Goal: Task Accomplishment & Management: Use online tool/utility

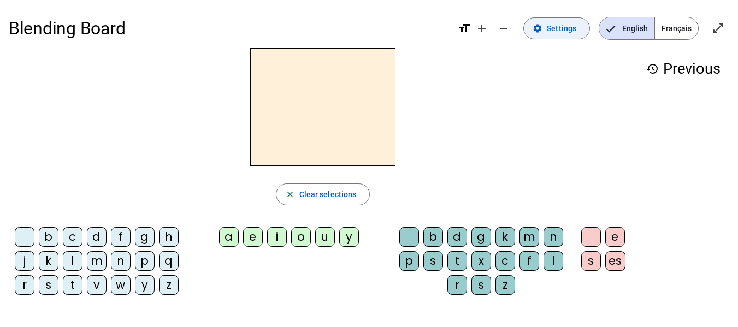
click at [559, 27] on span "Settings" at bounding box center [561, 28] width 29 height 13
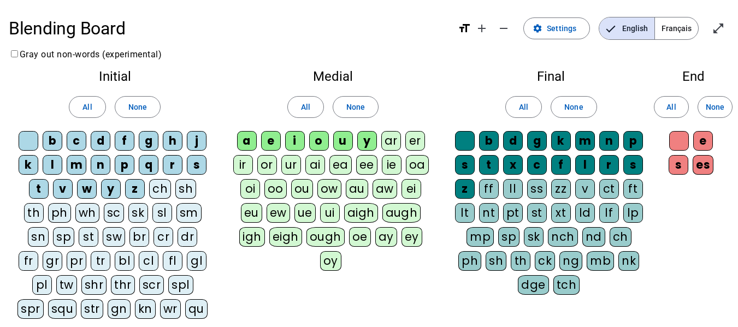
click at [676, 31] on span "Français" at bounding box center [676, 28] width 43 height 22
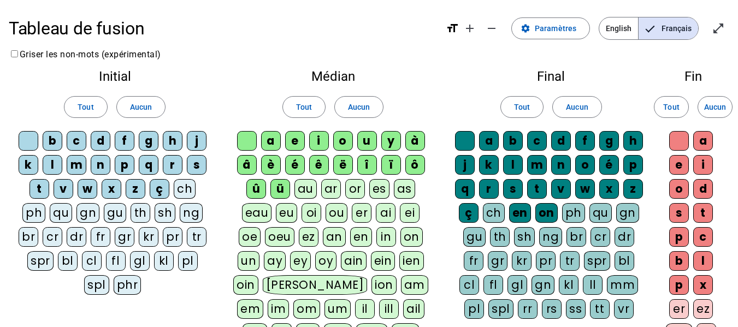
click at [280, 54] on div "Tableau de fusion format_size add remove settings Paramètres English Français o…" at bounding box center [369, 282] width 738 height 565
click at [42, 142] on letter-bubble at bounding box center [31, 143] width 24 height 24
click at [55, 142] on div "b" at bounding box center [53, 141] width 20 height 20
click at [552, 26] on span "Paramètres" at bounding box center [556, 28] width 42 height 13
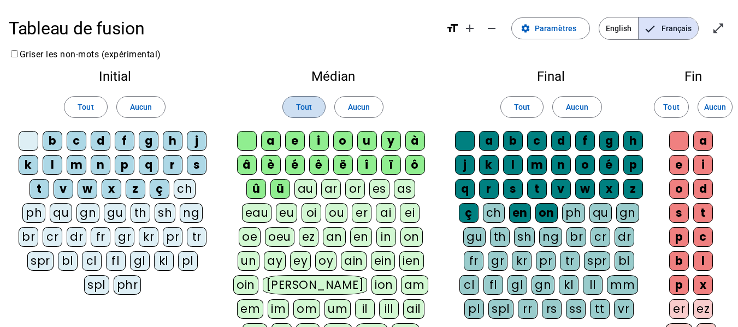
click at [304, 109] on span "Tout" at bounding box center [304, 106] width 16 height 13
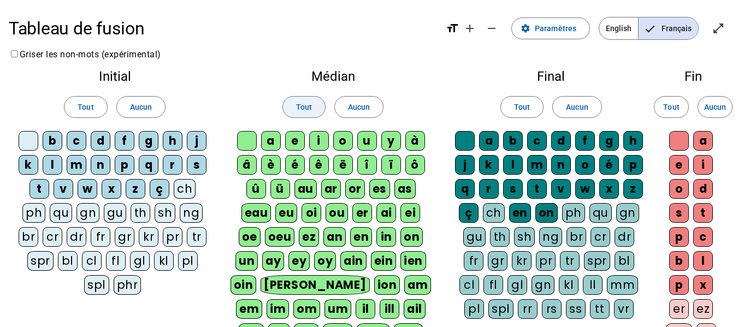
click at [304, 109] on span "Tout" at bounding box center [304, 106] width 16 height 13
click at [84, 107] on span "Tout" at bounding box center [86, 106] width 16 height 13
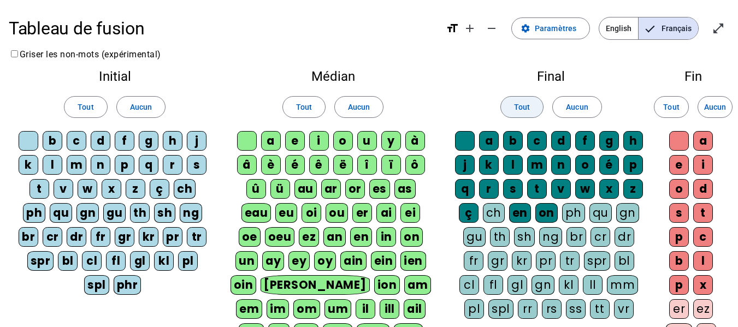
click at [525, 109] on span "Tout" at bounding box center [522, 106] width 16 height 13
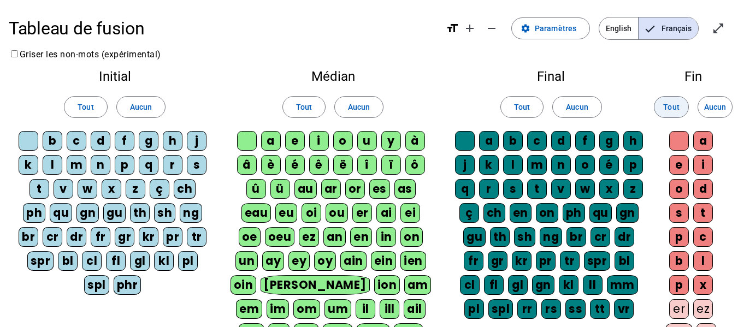
click at [670, 111] on span "Tout" at bounding box center [671, 106] width 16 height 13
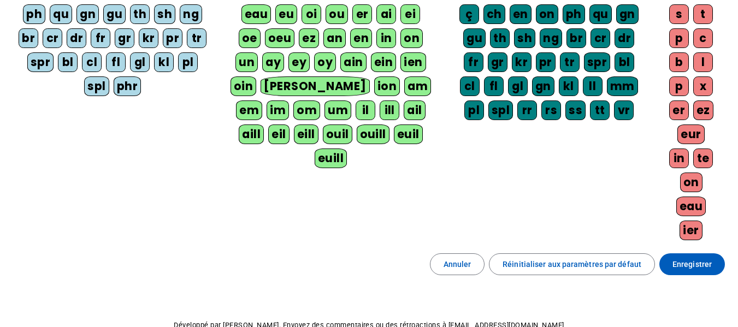
scroll to position [199, 0]
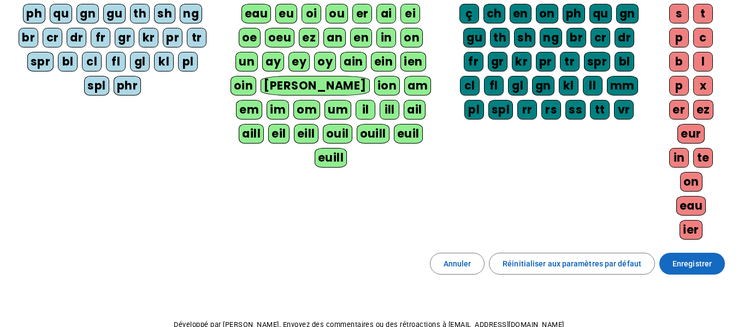
click at [688, 262] on span "Enregistrer" at bounding box center [691, 263] width 39 height 13
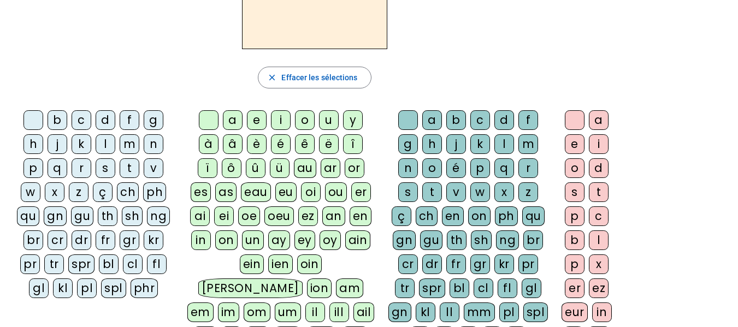
scroll to position [115, 0]
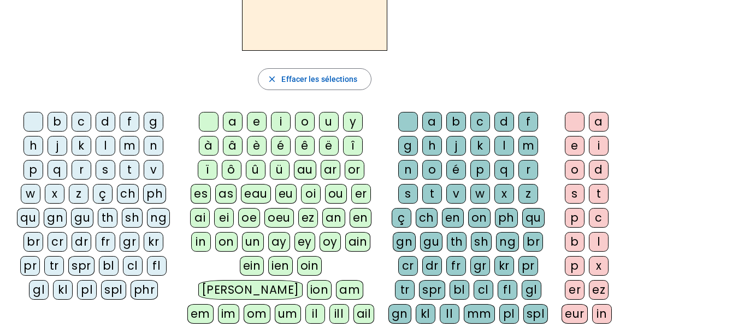
click at [554, 51] on div "close [PERSON_NAME] les sélections b c d f g h j k l m n p q r s t v w x z ç ch…" at bounding box center [315, 169] width 612 height 472
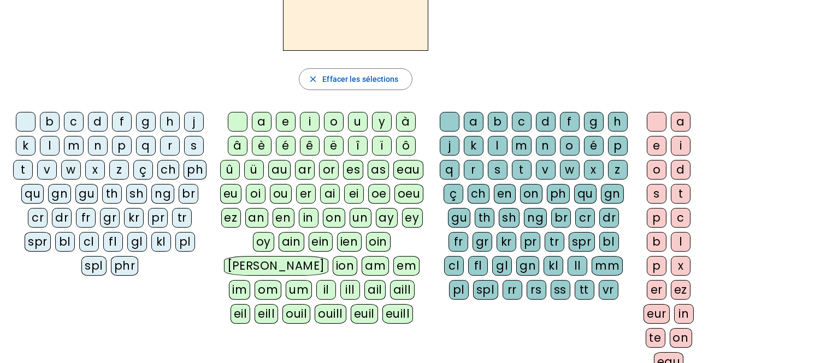
click at [607, 61] on div "close [PERSON_NAME] les sélections b c d f g h j k l m n p q r s t v w x z ç ch…" at bounding box center [356, 169] width 694 height 472
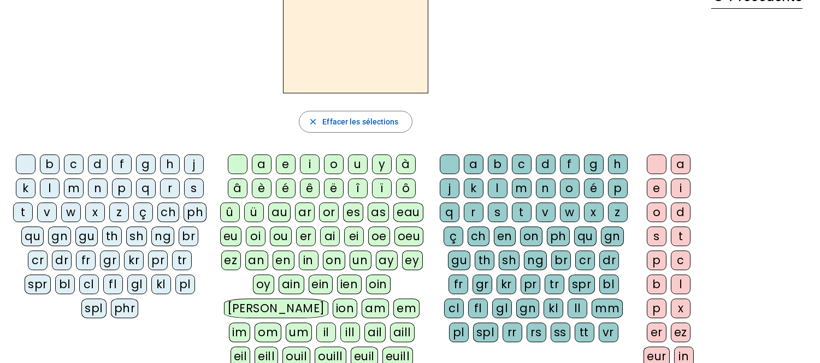
scroll to position [71, 0]
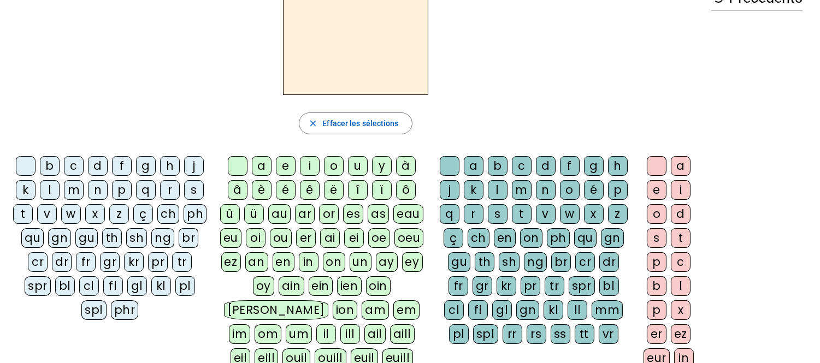
click at [62, 52] on div at bounding box center [356, 36] width 694 height 118
click at [167, 167] on div "h" at bounding box center [170, 166] width 20 height 20
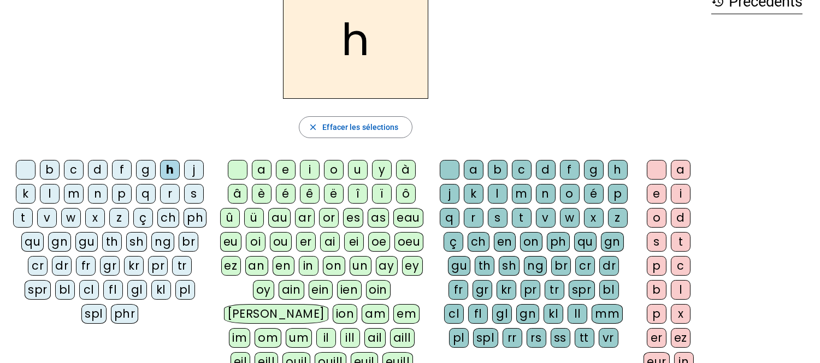
scroll to position [66, 0]
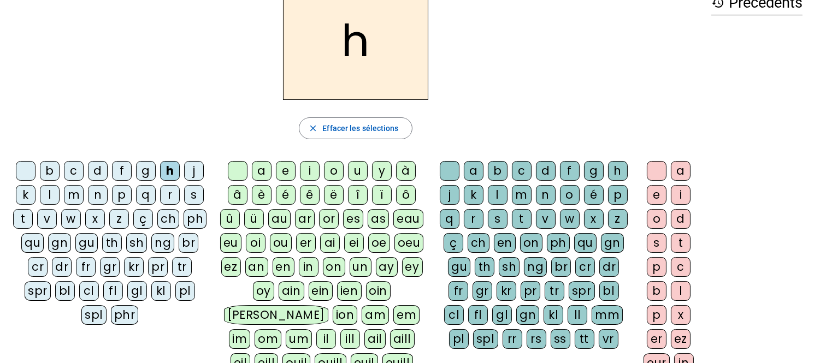
click at [280, 217] on div "au" at bounding box center [279, 219] width 22 height 20
click at [519, 225] on div "t" at bounding box center [522, 219] width 20 height 20
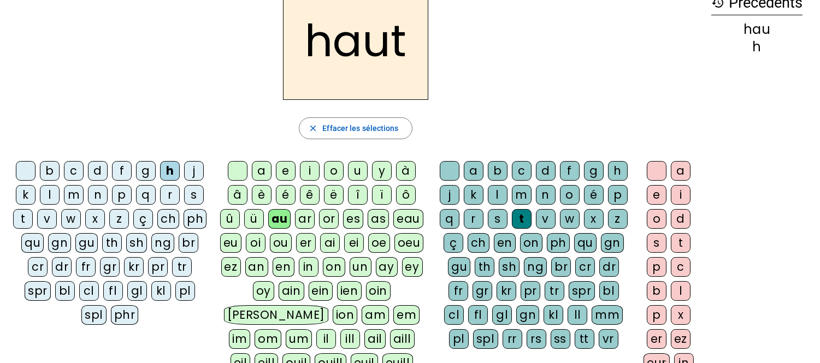
click at [192, 200] on div "s" at bounding box center [194, 195] width 20 height 20
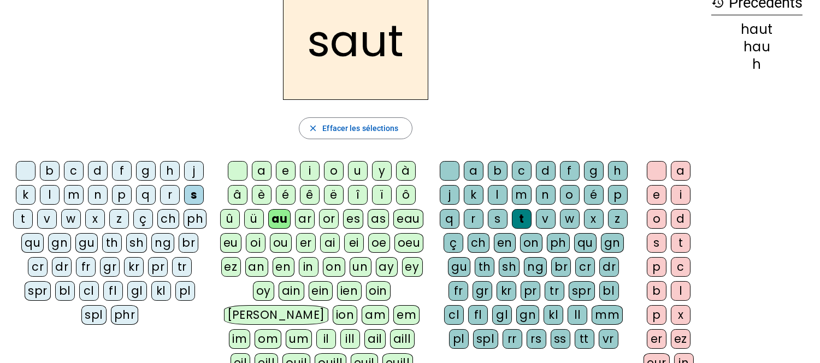
click at [119, 171] on div "f" at bounding box center [122, 171] width 20 height 20
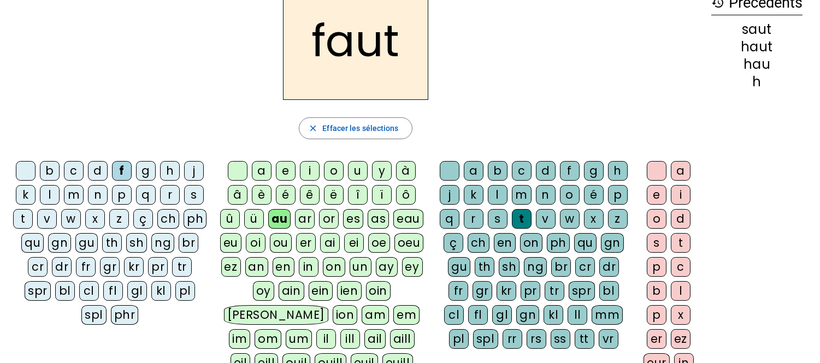
click at [656, 194] on div "e" at bounding box center [657, 195] width 20 height 20
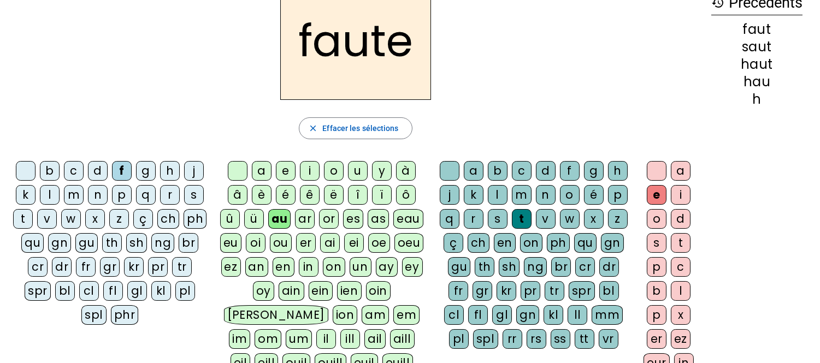
click at [191, 194] on div "s" at bounding box center [194, 195] width 20 height 20
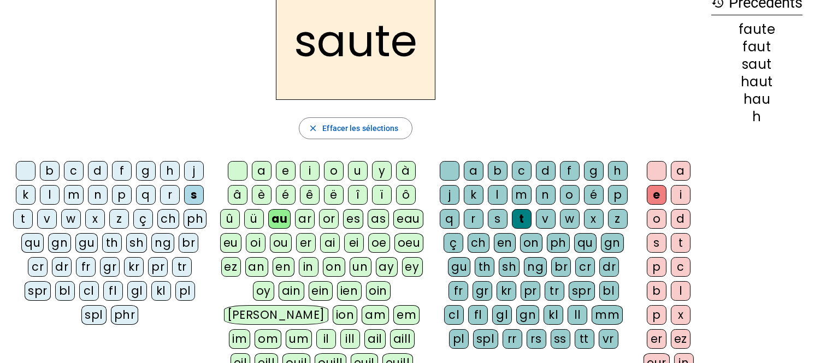
click at [174, 173] on div "h" at bounding box center [170, 171] width 20 height 20
